Goal: Task Accomplishment & Management: Use online tool/utility

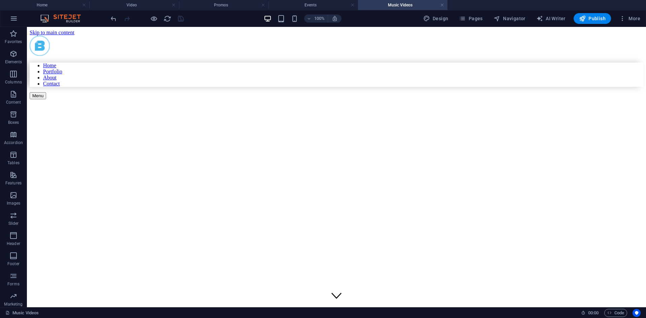
scroll to position [1911, 0]
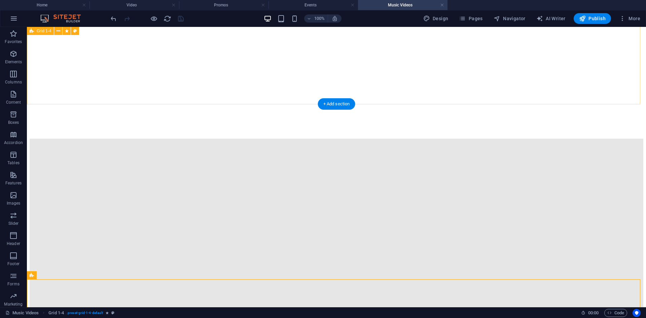
scroll to position [1608, 0]
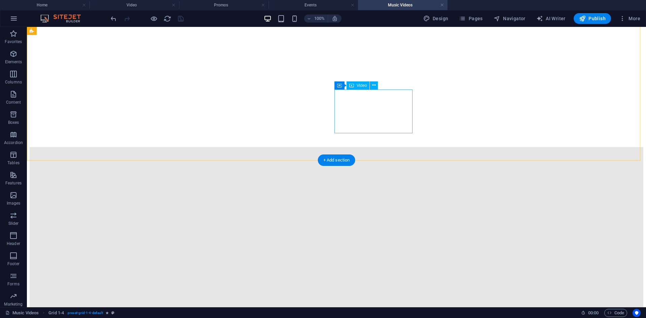
drag, startPoint x: 366, startPoint y: 113, endPoint x: 385, endPoint y: 207, distance: 96.6
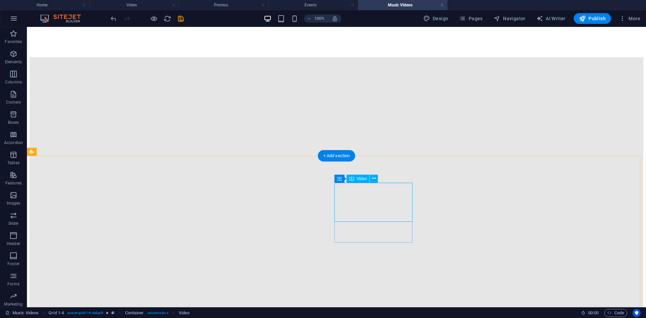
scroll to position [1709, 0]
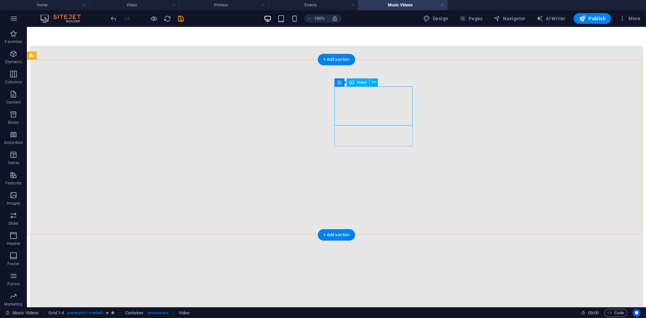
drag, startPoint x: 364, startPoint y: 106, endPoint x: 436, endPoint y: 110, distance: 71.1
drag, startPoint x: 387, startPoint y: 108, endPoint x: 386, endPoint y: 157, distance: 48.8
drag, startPoint x: 421, startPoint y: 144, endPoint x: 439, endPoint y: 154, distance: 21.1
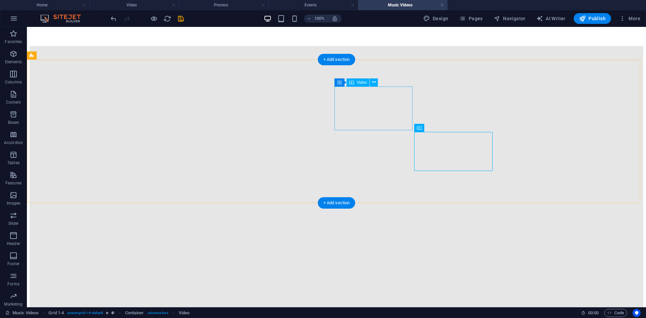
select select "%"
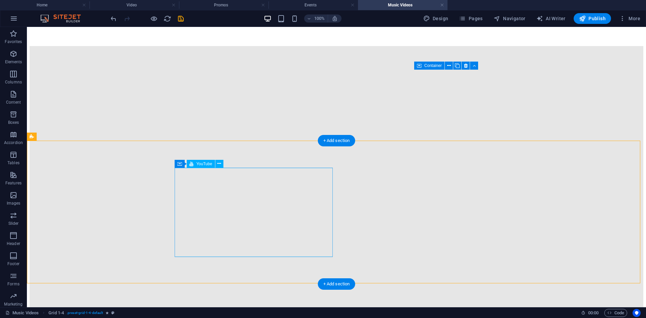
scroll to position [1810, 0]
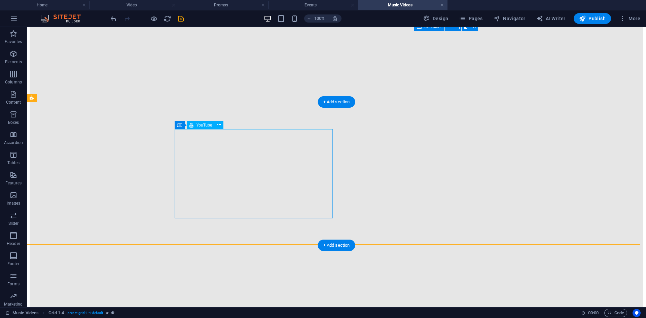
select select "ar16_9"
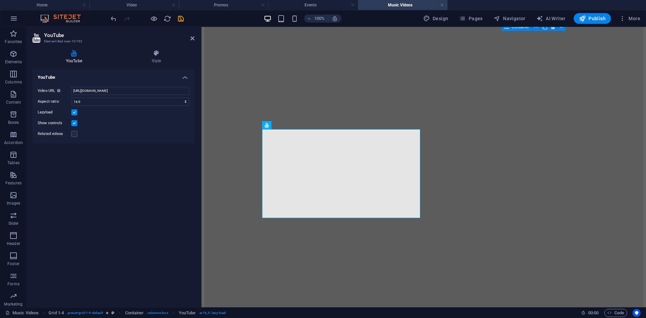
click at [130, 86] on div "Video URL Insert (or paste) a video URL. [URL][DOMAIN_NAME] Aspect ratio 16:10 …" at bounding box center [113, 112] width 162 height 62
click at [130, 89] on input "[URL][DOMAIN_NAME]" at bounding box center [130, 91] width 118 height 8
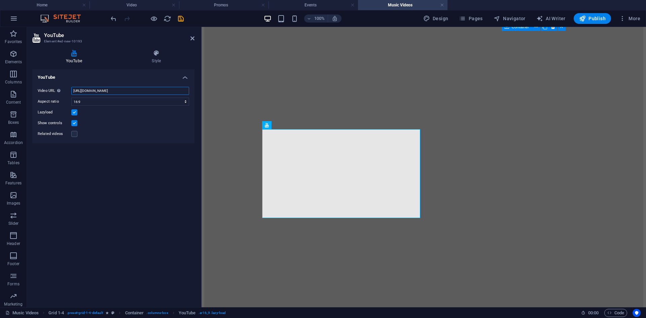
paste input "[DOMAIN_NAME][URL]"
type input "[URL][DOMAIN_NAME]"
click at [190, 134] on div "Video URL Insert (or paste) a video URL. [URL][DOMAIN_NAME] Aspect ratio 16:10 …" at bounding box center [113, 112] width 162 height 62
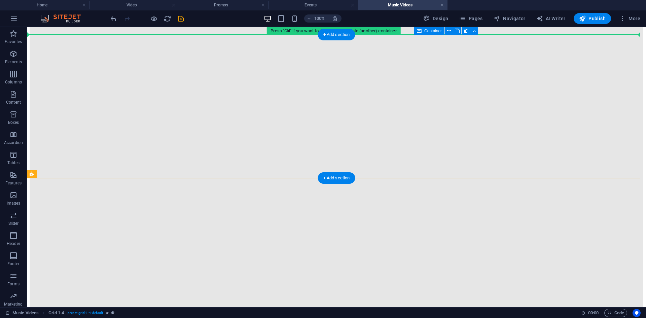
drag, startPoint x: 126, startPoint y: 227, endPoint x: 145, endPoint y: 61, distance: 166.4
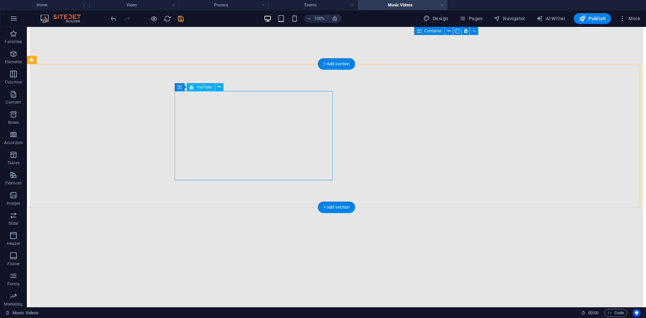
scroll to position [1826, 0]
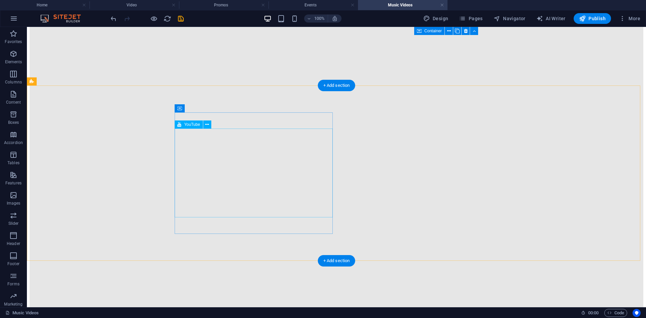
select select "ar16_9"
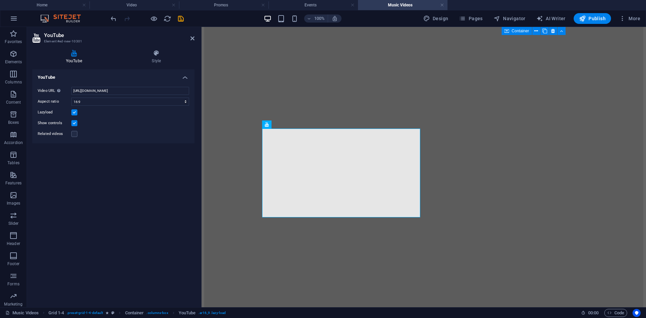
click at [104, 82] on div "Video URL Insert (or paste) a video URL. [URL][DOMAIN_NAME] Aspect ratio 16:10 …" at bounding box center [113, 112] width 162 height 62
click at [108, 88] on input "[URL][DOMAIN_NAME]" at bounding box center [130, 91] width 118 height 8
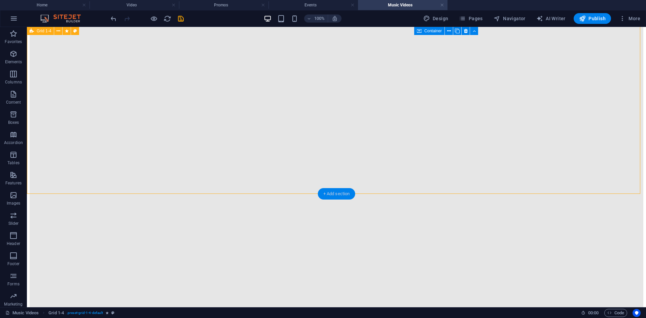
scroll to position [1894, 0]
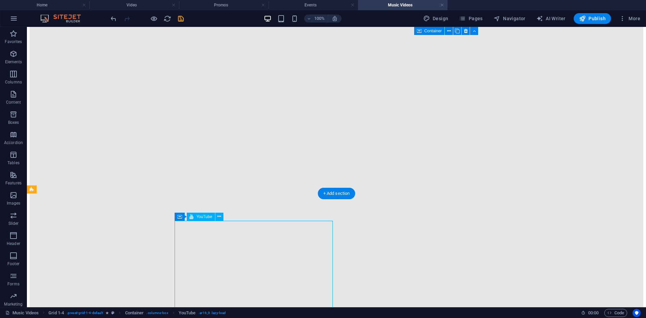
select select "ar16_9"
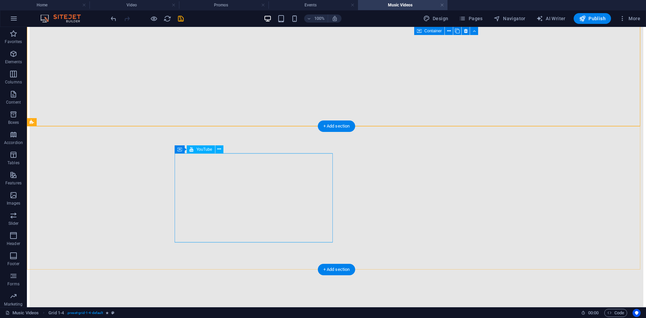
scroll to position [1826, 0]
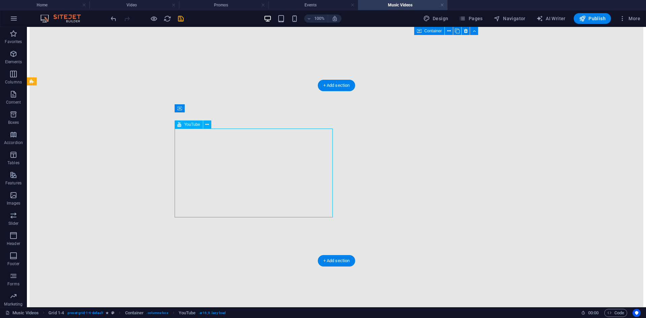
select select "ar16_9"
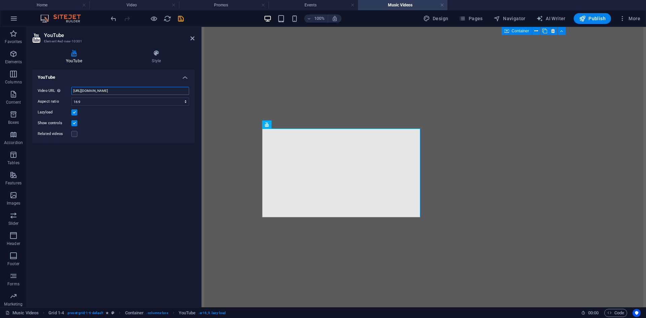
click at [115, 91] on input "[URL][DOMAIN_NAME]" at bounding box center [130, 91] width 118 height 8
paste input "[DOMAIN_NAME][URL]"
type input "[URL][DOMAIN_NAME]"
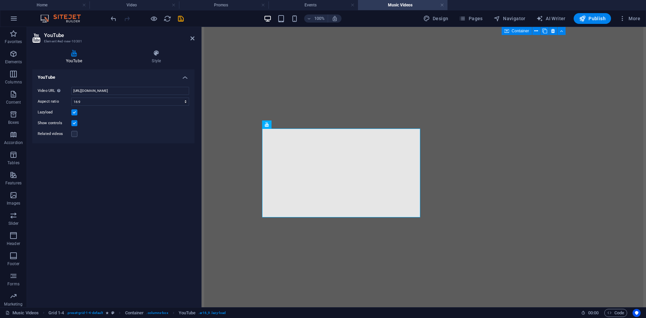
click at [195, 164] on div "YouTube Style YouTube Video URL Insert (or paste) a video URL. [URL][DOMAIN_NAM…" at bounding box center [113, 175] width 173 height 263
drag, startPoint x: 245, startPoint y: 162, endPoint x: 419, endPoint y: 162, distance: 174.0
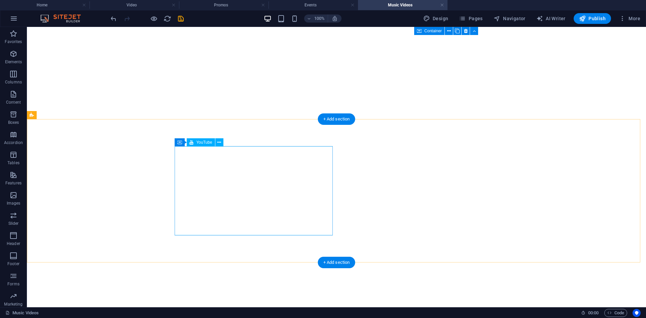
scroll to position [3530, 0]
